Goal: Transaction & Acquisition: Download file/media

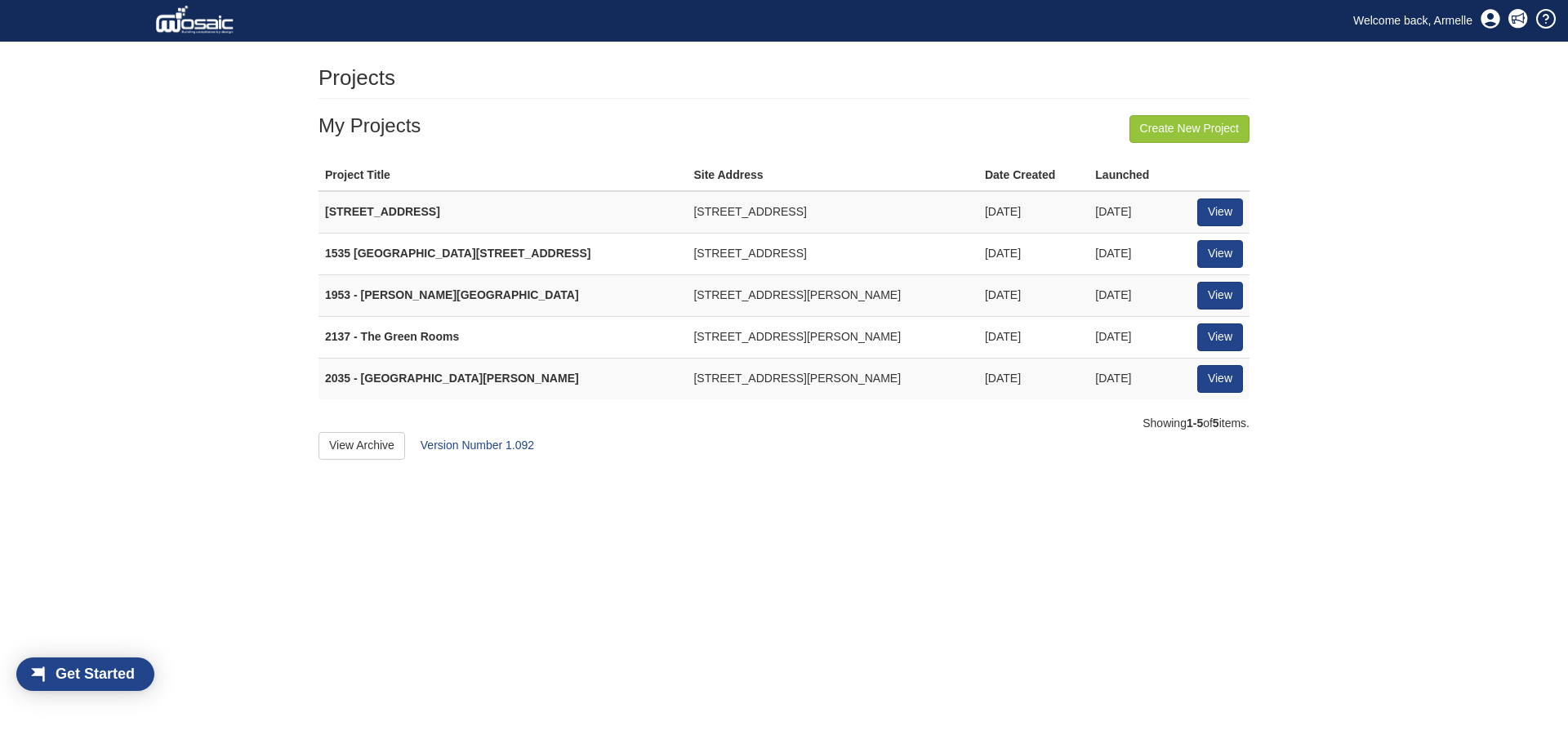
scroll to position [21, 93]
click at [1206, 334] on link "View" at bounding box center [1220, 337] width 46 height 28
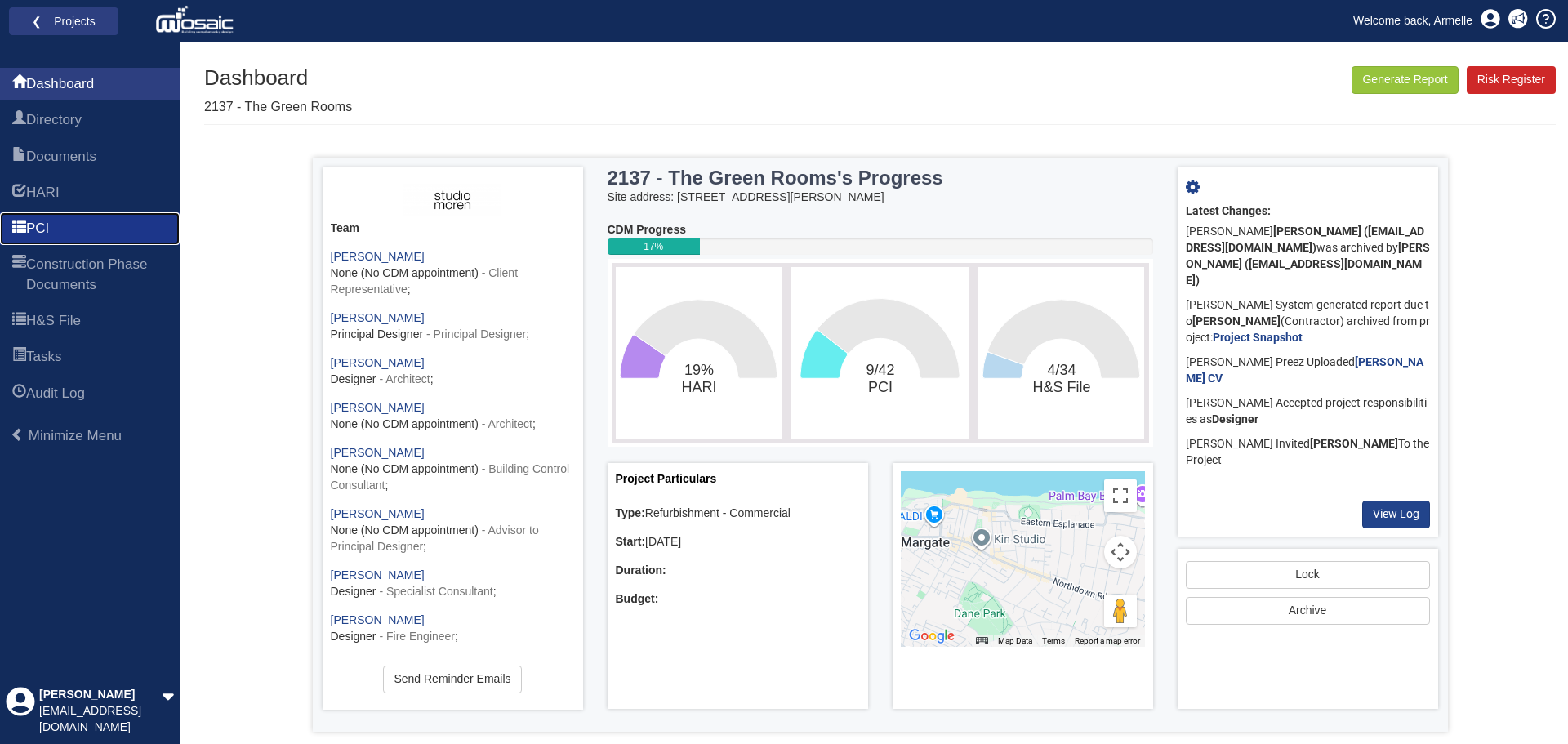
click at [46, 230] on span "PCI" at bounding box center [38, 229] width 23 height 19
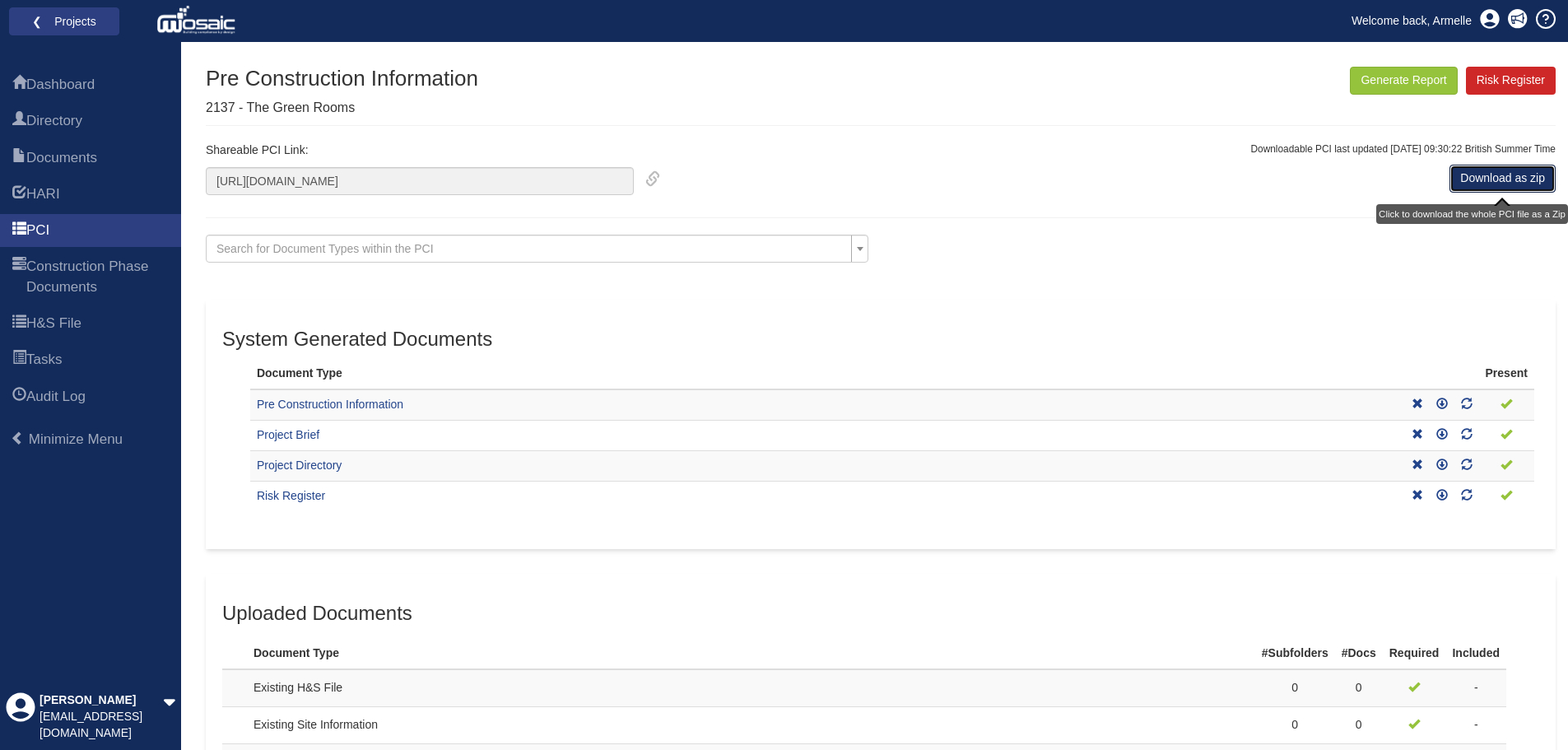
click at [1477, 177] on link "Download as zip" at bounding box center [1503, 178] width 106 height 28
